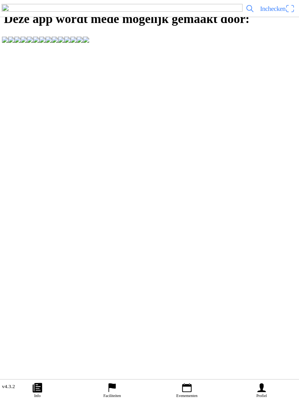
scroll to position [0, 0]
click at [198, 396] on ion-label "Evenementen" at bounding box center [187, 396] width 21 height 4
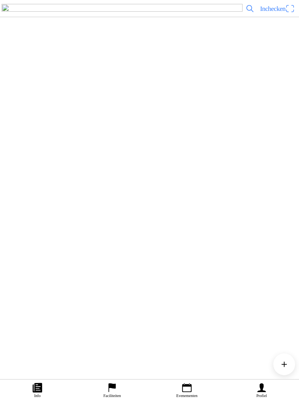
click at [28, 395] on link "Info" at bounding box center [37, 389] width 75 height 19
click at [106, 386] on link "Faciliteiten" at bounding box center [112, 389] width 75 height 19
click at [28, 94] on img at bounding box center [17, 83] width 22 height 22
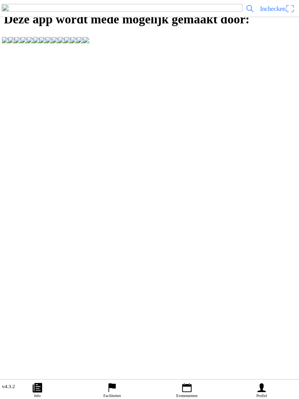
click at [266, 12] on span "Inchecken" at bounding box center [272, 8] width 25 height 7
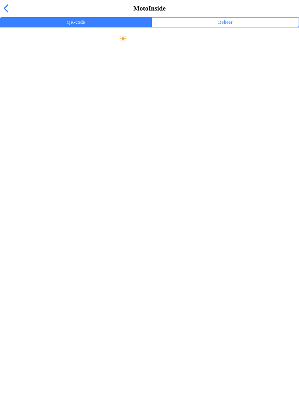
click at [237, 27] on button "Beheer" at bounding box center [225, 22] width 147 height 9
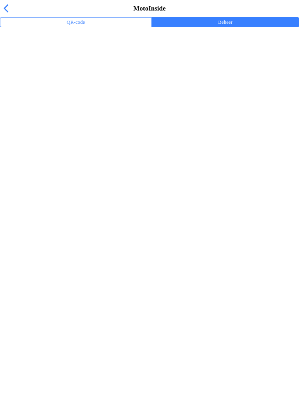
click at [62, 59] on div "Trainingsevenementen" at bounding box center [151, 50] width 290 height 17
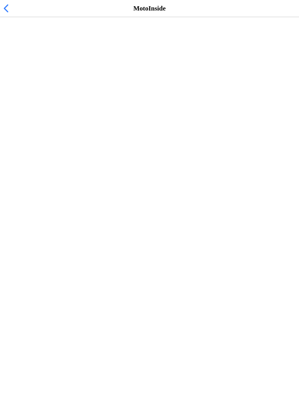
click at [117, 44] on h2 "Vrij trainen zondag 10:00-1300" at bounding box center [145, 40] width 279 height 8
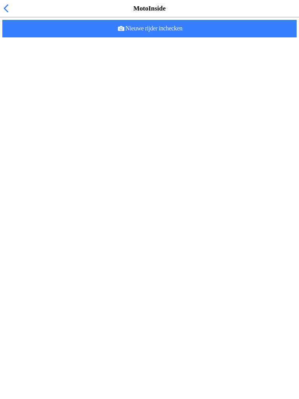
click at [215, 37] on span "Nieuwe rijder inchecken" at bounding box center [150, 29] width 282 height 18
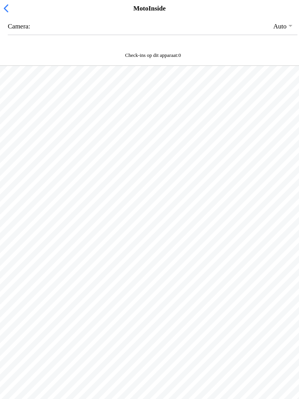
click at [2, 14] on span "button" at bounding box center [6, 8] width 9 height 12
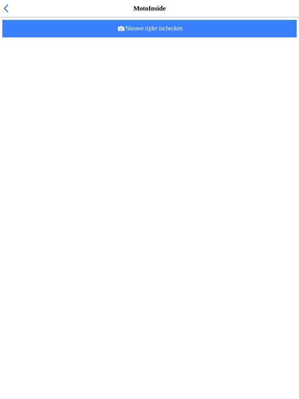
click at [95, 37] on span "Nieuwe rijder inchecken" at bounding box center [150, 29] width 282 height 18
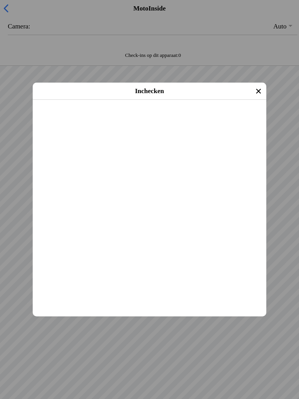
click at [83, 119] on span "Inchecken" at bounding box center [150, 110] width 220 height 18
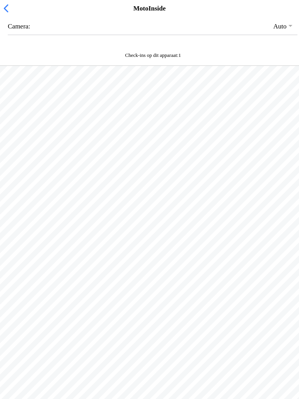
click at [2, 14] on span "button" at bounding box center [6, 8] width 9 height 12
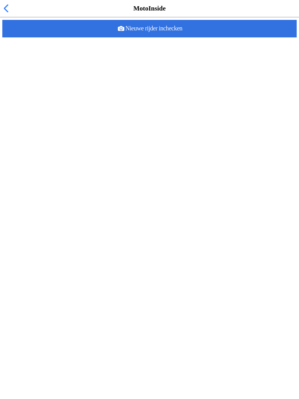
click at [214, 37] on span "Nieuwe rijder inchecken" at bounding box center [150, 29] width 282 height 18
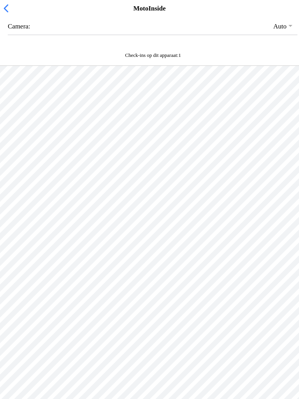
click at [76, 316] on ion-backdrop at bounding box center [149, 199] width 299 height 399
click at [9, 14] on span "button" at bounding box center [6, 8] width 9 height 12
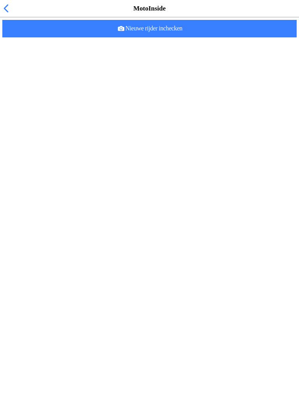
click at [231, 37] on span "Nieuwe rijder inchecken" at bounding box center [150, 29] width 282 height 18
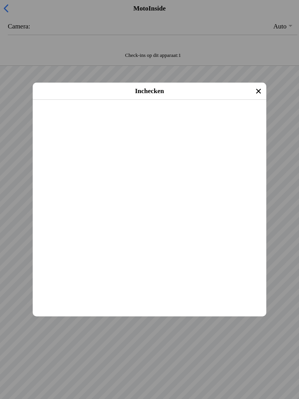
click at [230, 119] on span "Inchecken" at bounding box center [150, 110] width 220 height 18
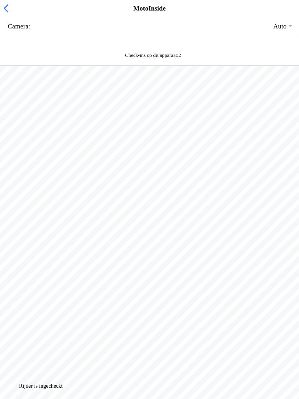
click at [2, 12] on span "button" at bounding box center [6, 8] width 9 height 12
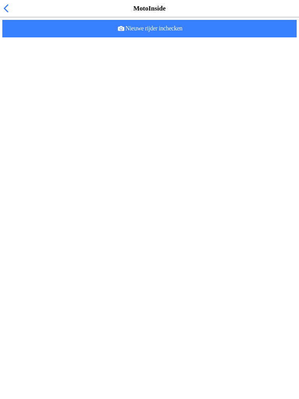
click at [6, 13] on span "button" at bounding box center [6, 8] width 9 height 12
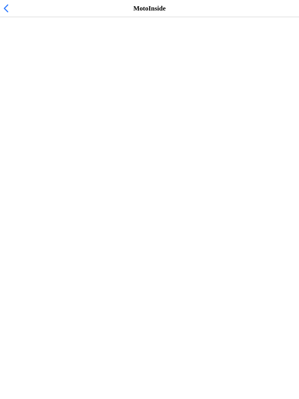
click at [2, 10] on span "button" at bounding box center [6, 8] width 9 height 12
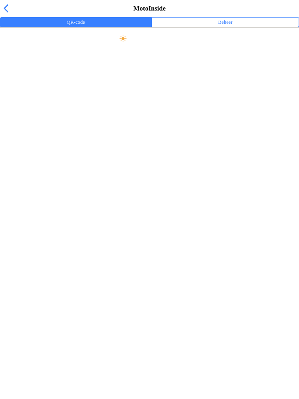
click at [5, 14] on span "button" at bounding box center [6, 8] width 9 height 12
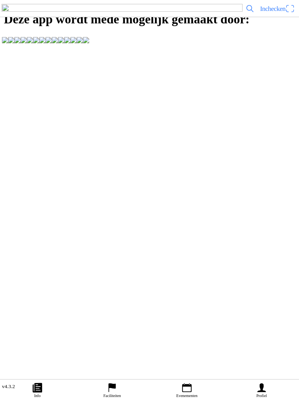
click at [268, 12] on span "Inchecken" at bounding box center [272, 8] width 25 height 7
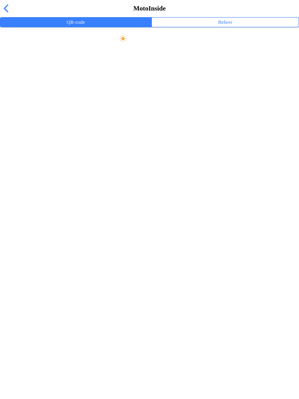
click at [228, 26] on ion-label "Beheer" at bounding box center [225, 22] width 14 height 9
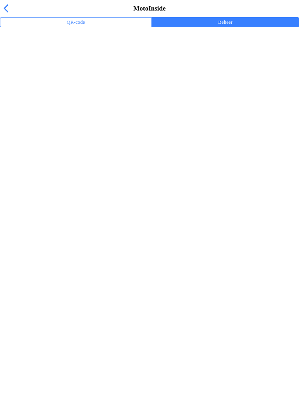
click at [60, 55] on ion-label "Trainingsevenementen" at bounding box center [149, 51] width 287 height 8
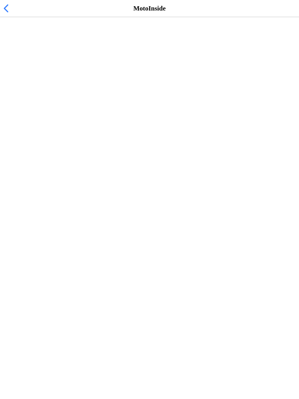
click at [44, 51] on span "[DATE] 10:00" at bounding box center [25, 47] width 38 height 7
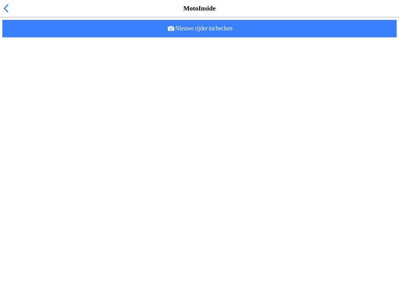
click at [251, 37] on span "Nieuwe rijder inchecken" at bounding box center [200, 29] width 382 height 18
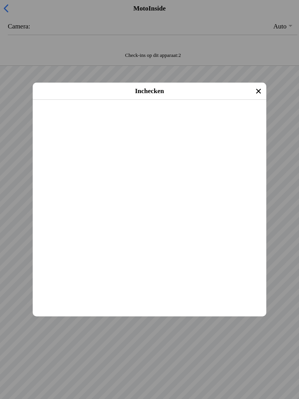
click at [71, 119] on span "Inchecken" at bounding box center [150, 110] width 220 height 18
click at [74, 119] on span "Inchecken" at bounding box center [150, 110] width 220 height 18
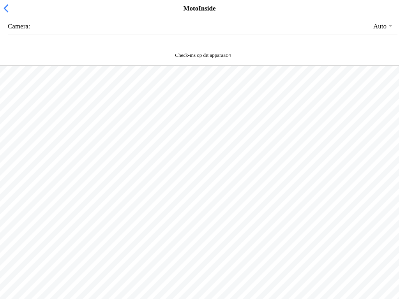
click at [0, 244] on div at bounding box center [199, 166] width 399 height 200
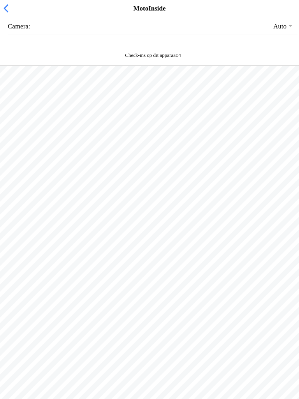
click at [0, 10] on div "MotoInside" at bounding box center [149, 8] width 299 height 17
click at [2, 13] on span "button" at bounding box center [6, 8] width 9 height 12
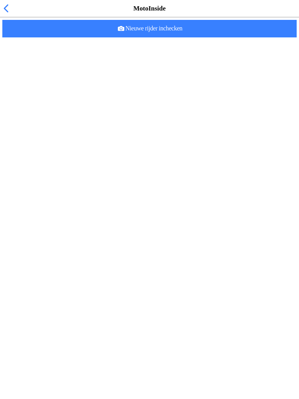
click at [93, 37] on span "Nieuwe rijder inchecken" at bounding box center [150, 29] width 282 height 18
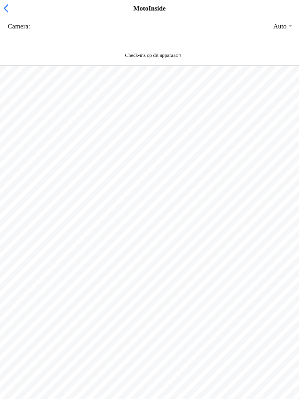
click at [2, 14] on span "button" at bounding box center [6, 8] width 9 height 12
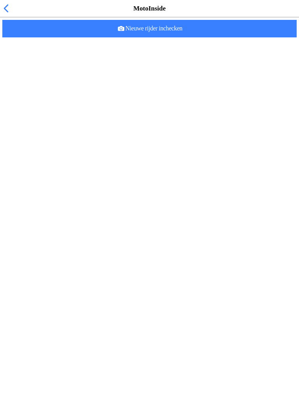
click at [249, 37] on span "Nieuwe rijder inchecken" at bounding box center [150, 29] width 282 height 18
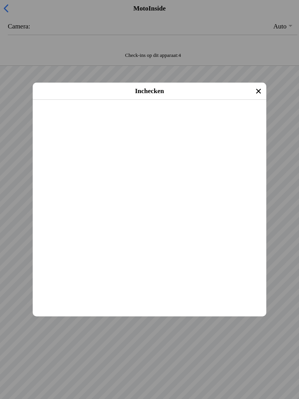
click at [69, 119] on span "Inchecken" at bounding box center [150, 110] width 220 height 18
click at [85, 100] on main "Daan Bakker 24-07-2020 (5 jaar oud) Evenement: Vrij trainen zondag 10:00-1300 z…" at bounding box center [150, 100] width 234 height 0
click at [92, 119] on span "Inchecken" at bounding box center [150, 110] width 220 height 18
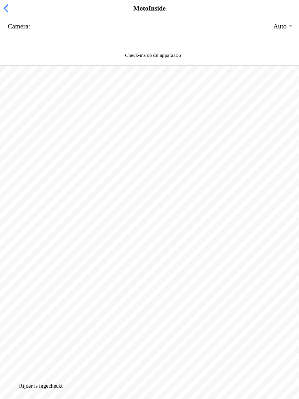
click at [2, 14] on span "button" at bounding box center [6, 8] width 9 height 12
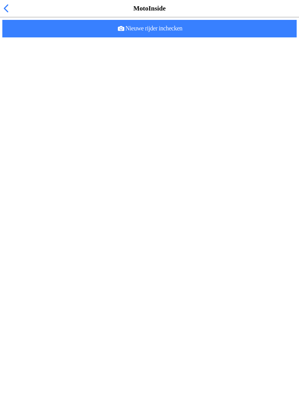
scroll to position [0, 0]
click at [105, 37] on span "Nieuwe rijder inchecken" at bounding box center [150, 29] width 282 height 18
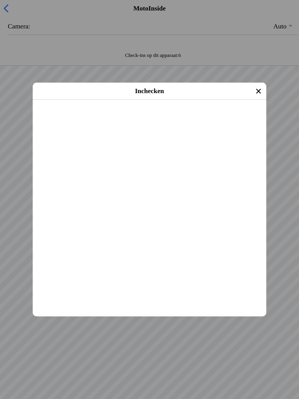
click at [77, 119] on span "Inchecken" at bounding box center [150, 110] width 220 height 18
click at [70, 119] on span "Inchecken" at bounding box center [150, 110] width 220 height 18
click at [78, 119] on span "Inchecken" at bounding box center [150, 110] width 220 height 18
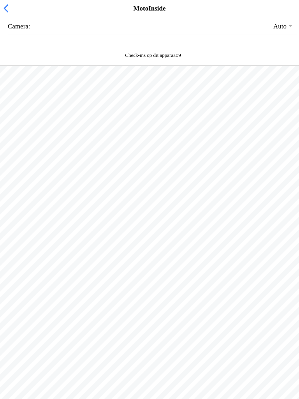
click at [2, 14] on span "button" at bounding box center [6, 8] width 9 height 12
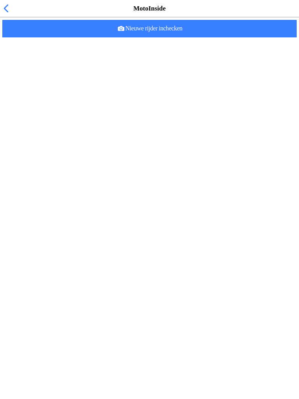
click at [200, 37] on span "Nieuwe rijder inchecken" at bounding box center [150, 29] width 282 height 18
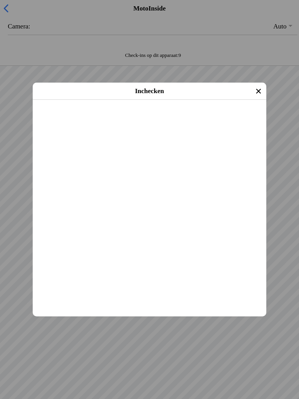
click at [74, 119] on span "Inchecken" at bounding box center [150, 110] width 220 height 18
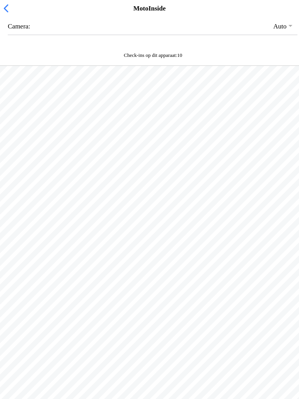
click at [285, 17] on div "MotoInside" at bounding box center [149, 8] width 299 height 17
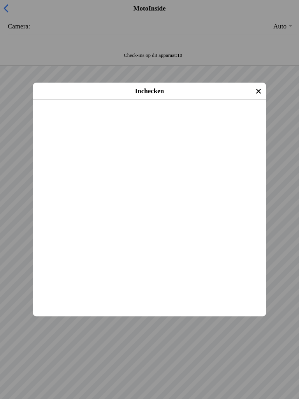
click at [81, 119] on span "Inchecken" at bounding box center [150, 110] width 220 height 18
click at [68, 119] on span "Inchecken" at bounding box center [150, 110] width 220 height 18
click at [82, 119] on span "Inchecken" at bounding box center [150, 110] width 220 height 18
click at [79, 100] on main "Daan de Barse 04-08-1999 (26 jaar oud) Evenement: Vrij trainen zondag 10:00-130…" at bounding box center [150, 100] width 234 height 0
click at [94, 119] on span "Inchecken" at bounding box center [150, 110] width 220 height 18
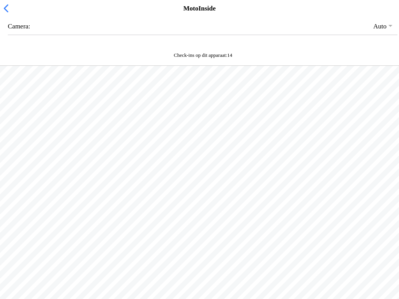
click at [49, 265] on div at bounding box center [199, 166] width 399 height 200
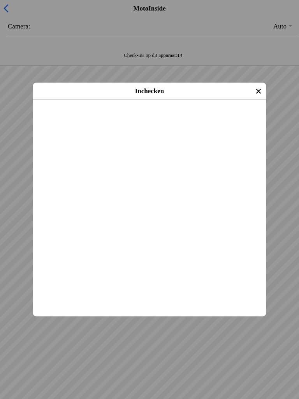
click at [73, 119] on span "Inchecken" at bounding box center [150, 110] width 220 height 18
click at [71, 119] on span "Inchecken" at bounding box center [150, 110] width 220 height 18
click at [79, 119] on span "Inchecken" at bounding box center [150, 110] width 220 height 18
click at [75, 119] on span "Inchecken" at bounding box center [150, 110] width 220 height 18
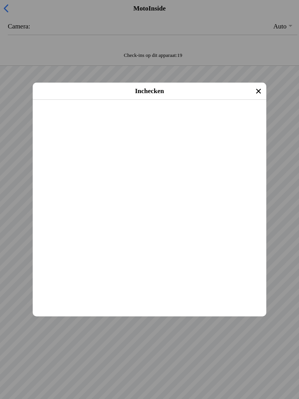
click at [79, 119] on span "Inchecken" at bounding box center [150, 110] width 220 height 18
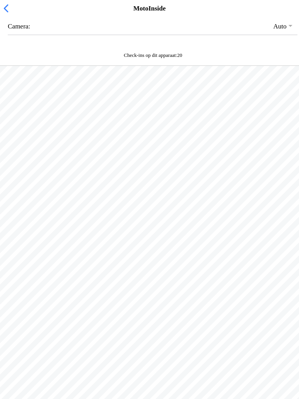
click at [290, 11] on div "MotoInside" at bounding box center [149, 8] width 299 height 17
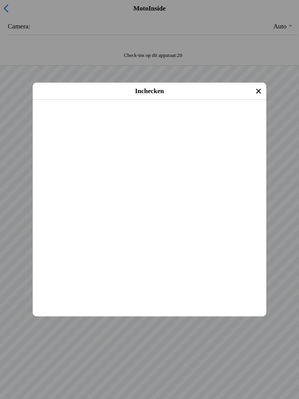
click at [75, 119] on span "Inchecken" at bounding box center [150, 110] width 220 height 18
click at [80, 119] on span "Inchecken" at bounding box center [150, 110] width 220 height 18
click at [89, 119] on span "Inchecken" at bounding box center [150, 110] width 220 height 18
click at [85, 119] on span "Inchecken" at bounding box center [150, 110] width 220 height 18
click at [92, 119] on span "Inchecken" at bounding box center [150, 110] width 220 height 18
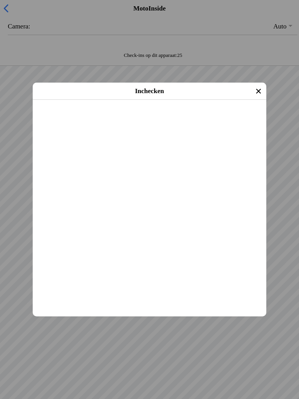
click at [84, 119] on span "Inchecken" at bounding box center [150, 110] width 220 height 18
click at [80, 119] on span "Inchecken" at bounding box center [150, 110] width 220 height 18
click at [86, 119] on span "Inchecken" at bounding box center [150, 110] width 220 height 18
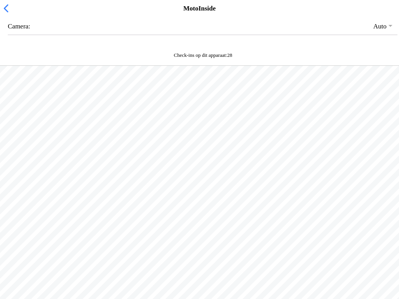
click at [94, 265] on div at bounding box center [199, 166] width 399 height 200
click at [100, 265] on div at bounding box center [199, 166] width 399 height 200
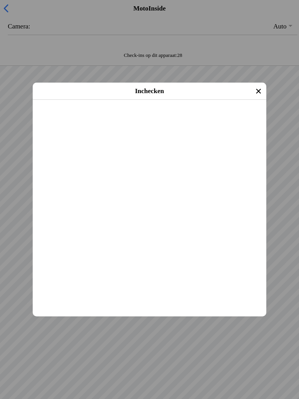
click at [84, 119] on span "Inchecken" at bounding box center [150, 110] width 220 height 18
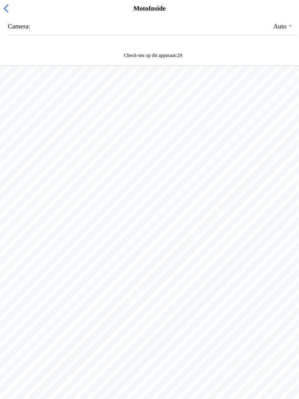
click at [7, 14] on span "button" at bounding box center [6, 8] width 9 height 12
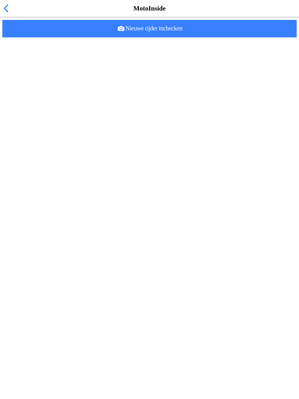
click at [95, 37] on span "Nieuwe rijder inchecken" at bounding box center [150, 29] width 282 height 18
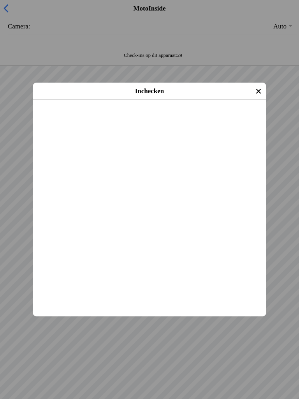
click at [76, 119] on span "Inchecken" at bounding box center [150, 110] width 220 height 18
click at [237, 119] on span "Inchecken" at bounding box center [150, 110] width 220 height 18
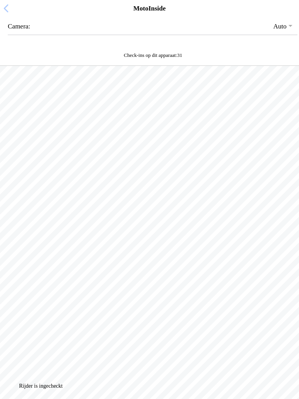
click at [2, 14] on span "button" at bounding box center [6, 8] width 9 height 12
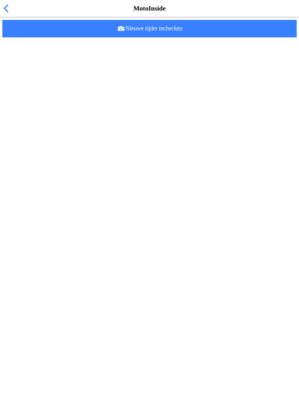
scroll to position [456, 0]
click at [90, 37] on span "Nieuwe rijder inchecken" at bounding box center [150, 29] width 282 height 18
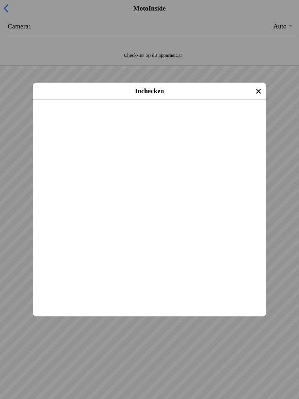
click at [85, 119] on span "Inchecken" at bounding box center [150, 110] width 220 height 18
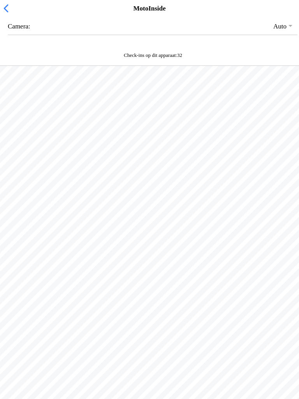
click at [6, 14] on span "button" at bounding box center [6, 8] width 9 height 12
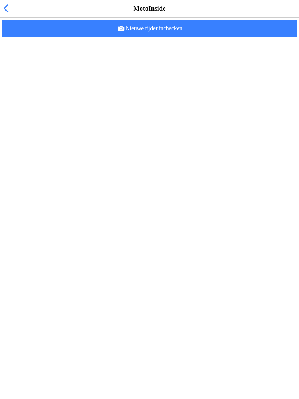
scroll to position [481, 0]
click at [0, 0] on slot "Nieuwe rijder inchecken" at bounding box center [0, 0] width 0 height 0
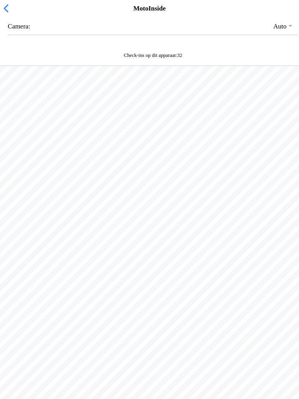
click at [1, 28] on div "Camera: Auto Front Camera Back Camera" at bounding box center [149, 33] width 299 height 32
click at [2, 14] on span "button" at bounding box center [6, 8] width 9 height 12
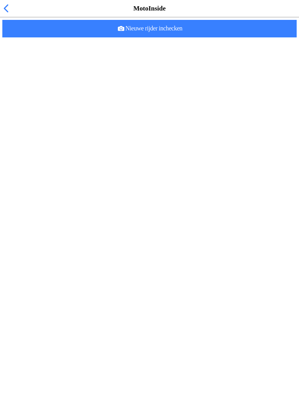
click at [0, 0] on slot "Nieuwe rijder inchecken" at bounding box center [0, 0] width 0 height 0
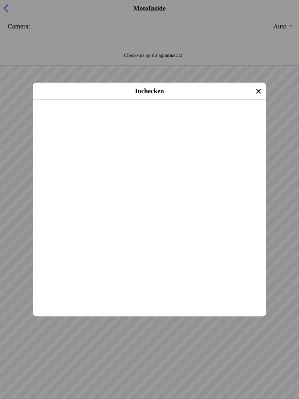
click at [88, 119] on span "Inchecken" at bounding box center [150, 110] width 220 height 18
click at [89, 119] on span "Inchecken" at bounding box center [150, 110] width 220 height 18
click at [79, 119] on span "Inchecken" at bounding box center [150, 110] width 220 height 18
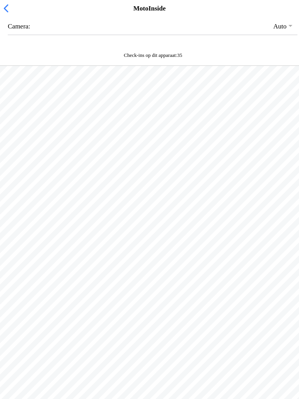
click at [6, 14] on span "button" at bounding box center [6, 8] width 9 height 12
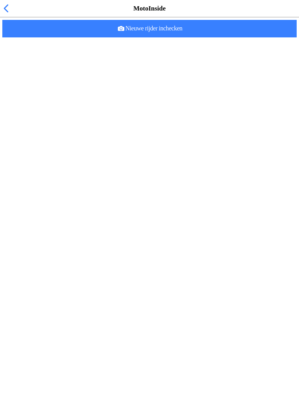
click at [97, 37] on span "Nieuwe rijder inchecken" at bounding box center [150, 29] width 282 height 18
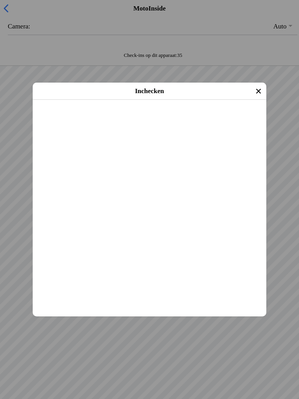
click at [84, 119] on span "Inchecken" at bounding box center [150, 110] width 220 height 18
click at [87, 119] on span "Inchecken" at bounding box center [150, 110] width 220 height 18
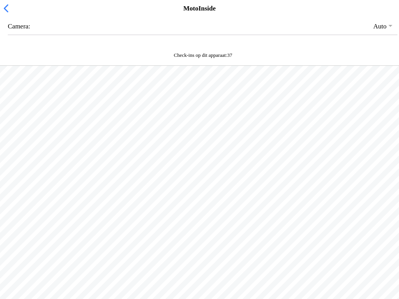
click at [299, 12] on div "MotoInside" at bounding box center [199, 9] width 329 height 8
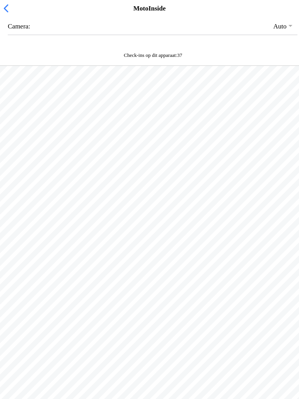
click at [9, 14] on span "button" at bounding box center [6, 8] width 9 height 12
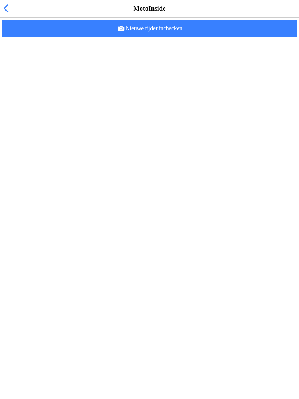
click at [92, 37] on span "Nieuwe rijder inchecken" at bounding box center [150, 29] width 282 height 18
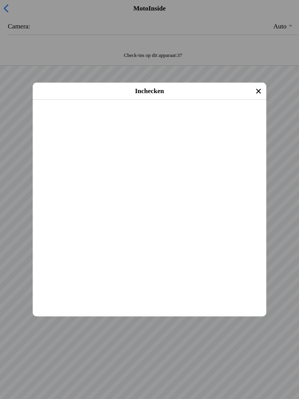
click at [92, 119] on span "Inchecken" at bounding box center [150, 110] width 220 height 18
click at [102, 119] on span "Inchecken" at bounding box center [150, 110] width 220 height 18
click at [222, 119] on span "Inchecken" at bounding box center [150, 110] width 220 height 18
click at [238, 119] on span "Inchecken" at bounding box center [150, 110] width 220 height 18
click at [86, 119] on span "Inchecken" at bounding box center [150, 110] width 220 height 18
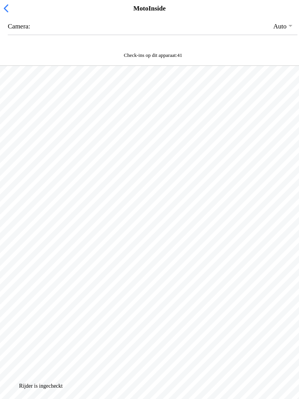
click at [2, 14] on span "button" at bounding box center [6, 8] width 9 height 12
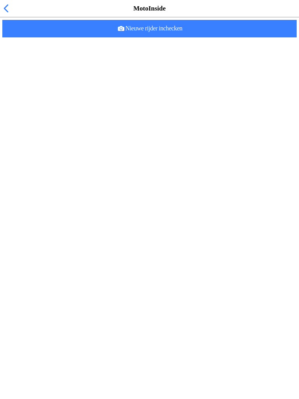
click at [255, 37] on span "Nieuwe rijder inchecken" at bounding box center [150, 29] width 282 height 18
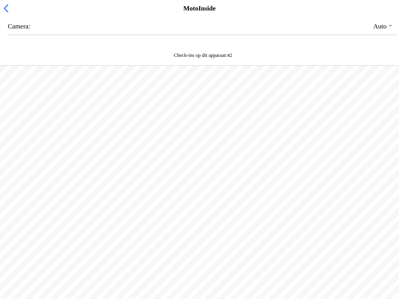
click at [63, 265] on div at bounding box center [199, 166] width 399 height 200
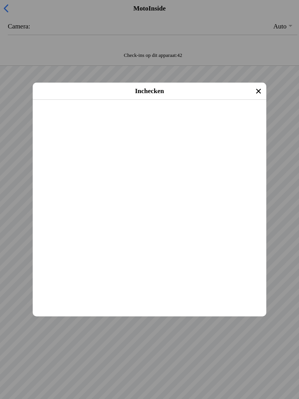
click at [88, 119] on span "Inchecken" at bounding box center [150, 110] width 220 height 18
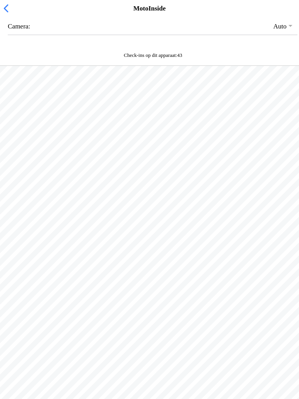
click at [2, 14] on span "button" at bounding box center [6, 8] width 9 height 12
